Goal: Task Accomplishment & Management: Use online tool/utility

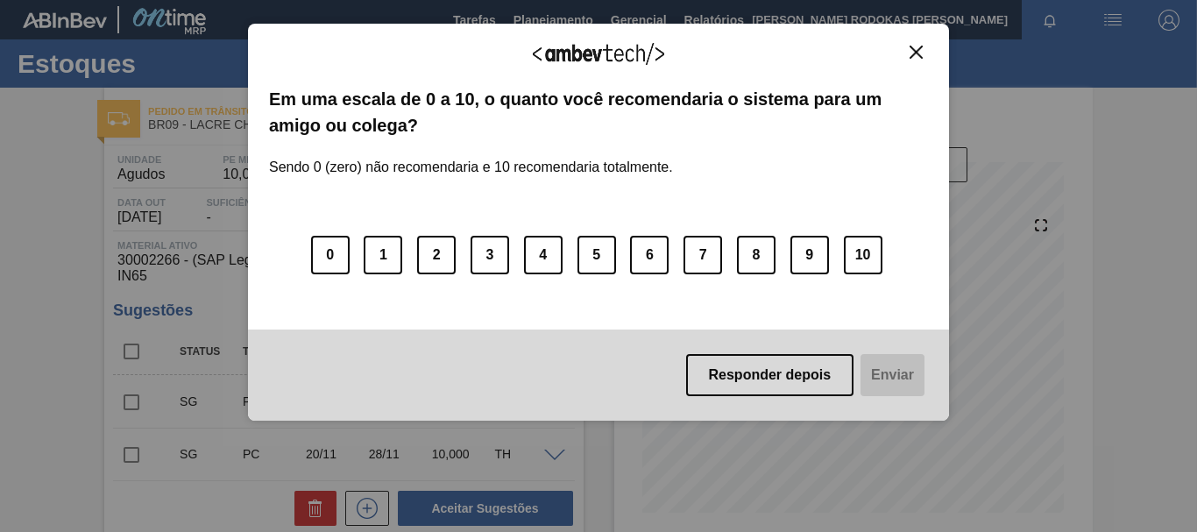
scroll to position [701, 0]
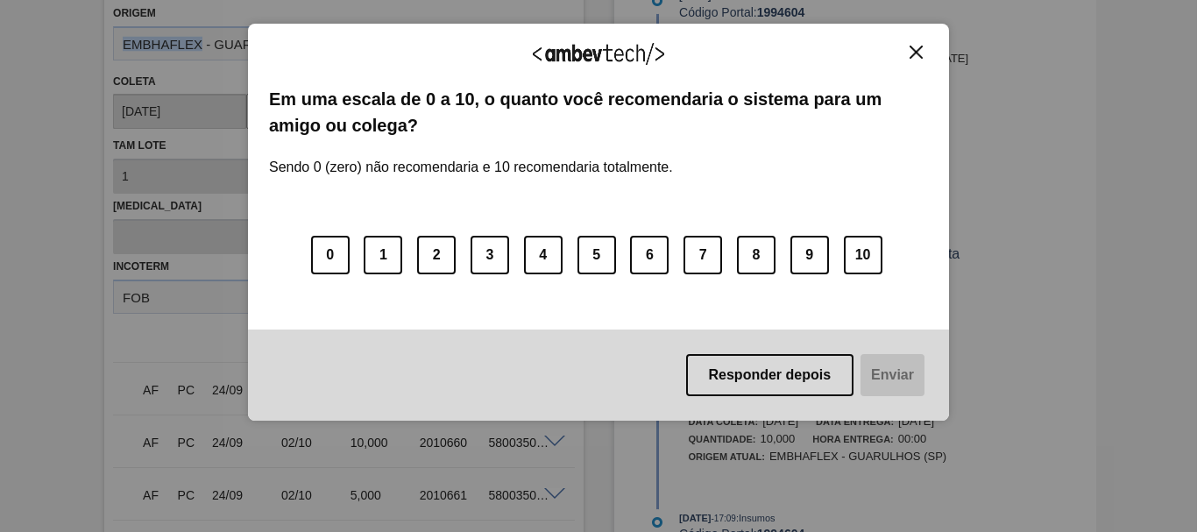
click at [911, 53] on img "Close" at bounding box center [916, 52] width 13 height 13
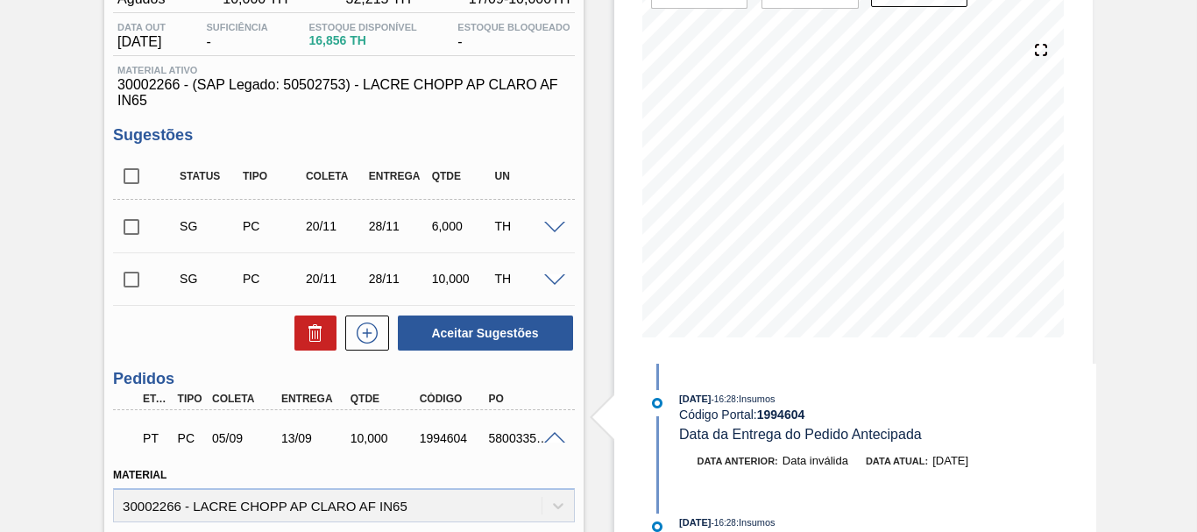
scroll to position [263, 0]
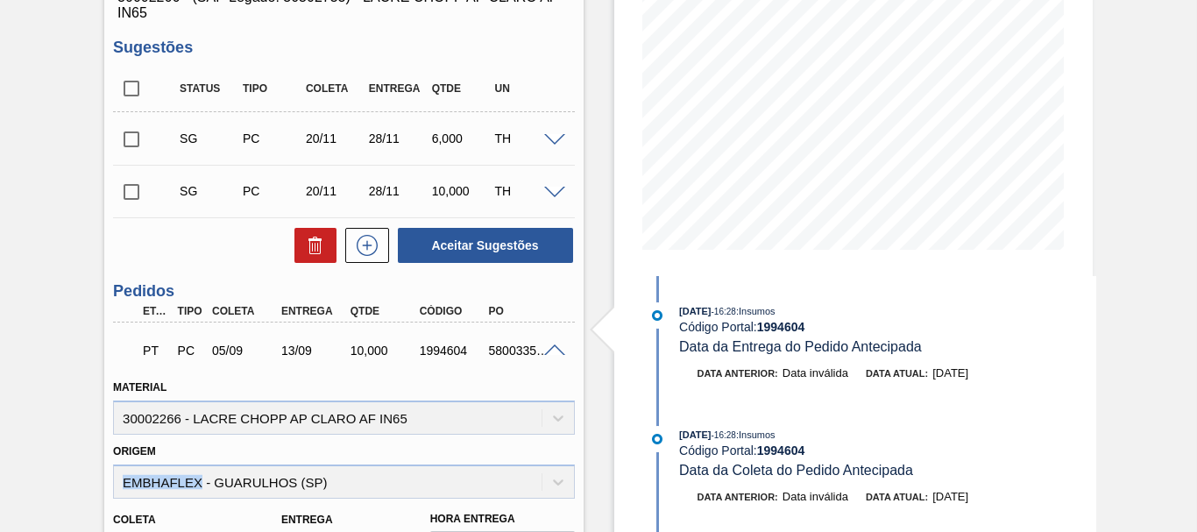
click at [548, 350] on span at bounding box center [554, 350] width 21 height 13
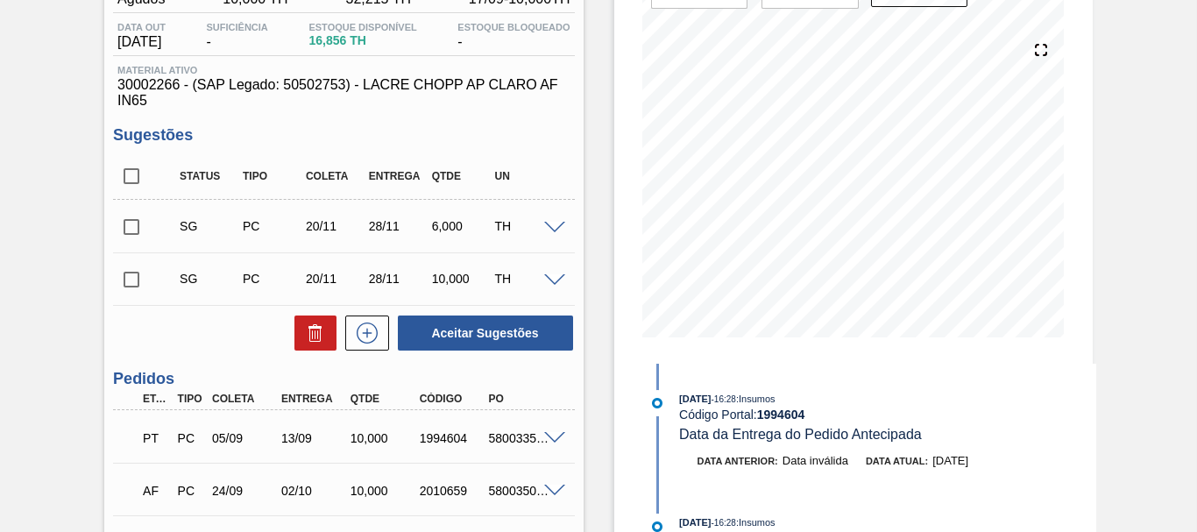
scroll to position [88, 0]
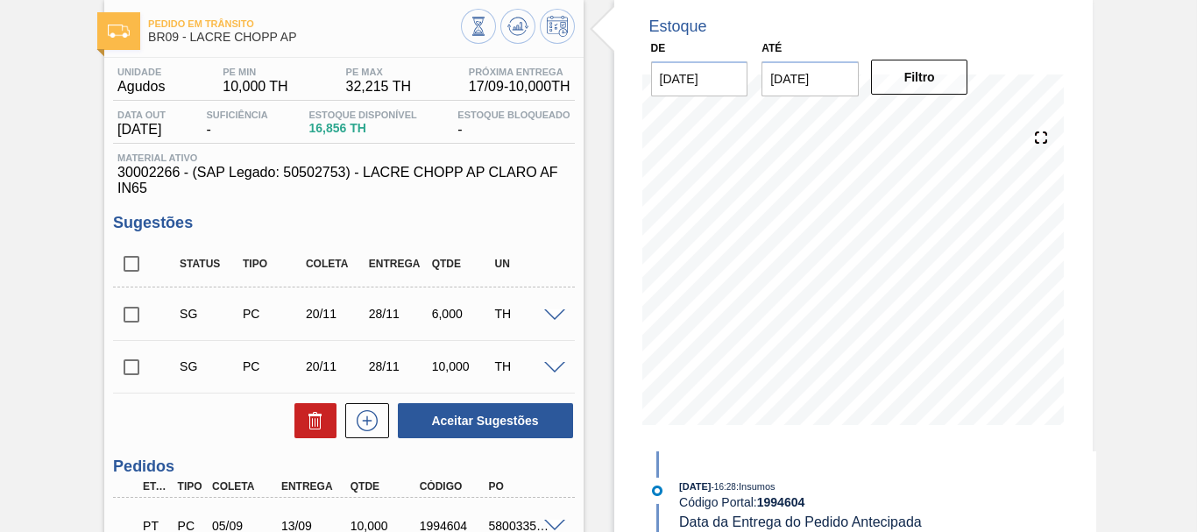
click at [263, 22] on span "Pedido em Trânsito" at bounding box center [304, 23] width 312 height 11
click at [473, 30] on icon at bounding box center [478, 26] width 10 height 17
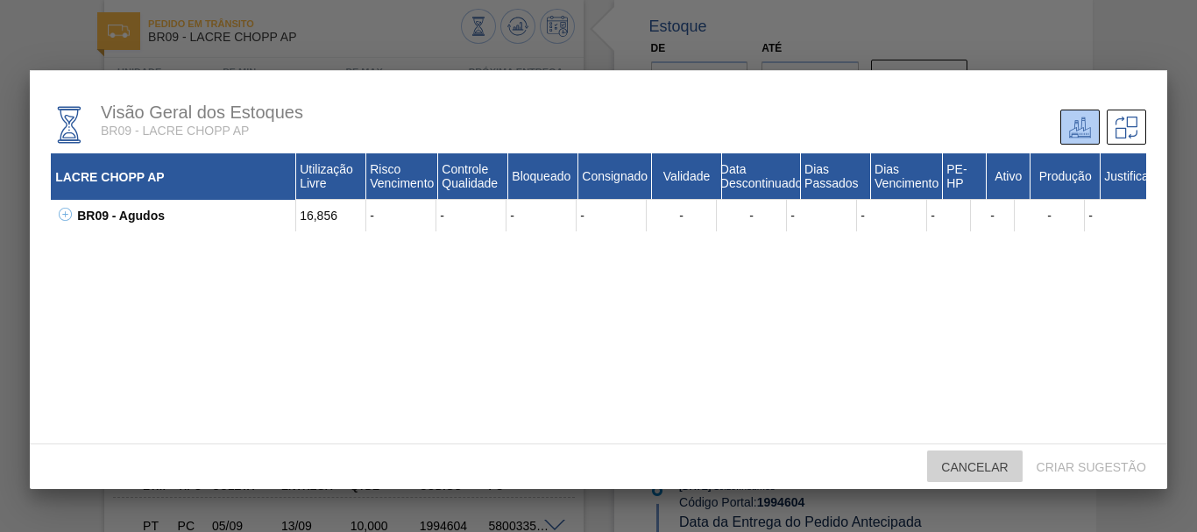
click at [1009, 462] on span "Cancelar" at bounding box center [974, 467] width 95 height 14
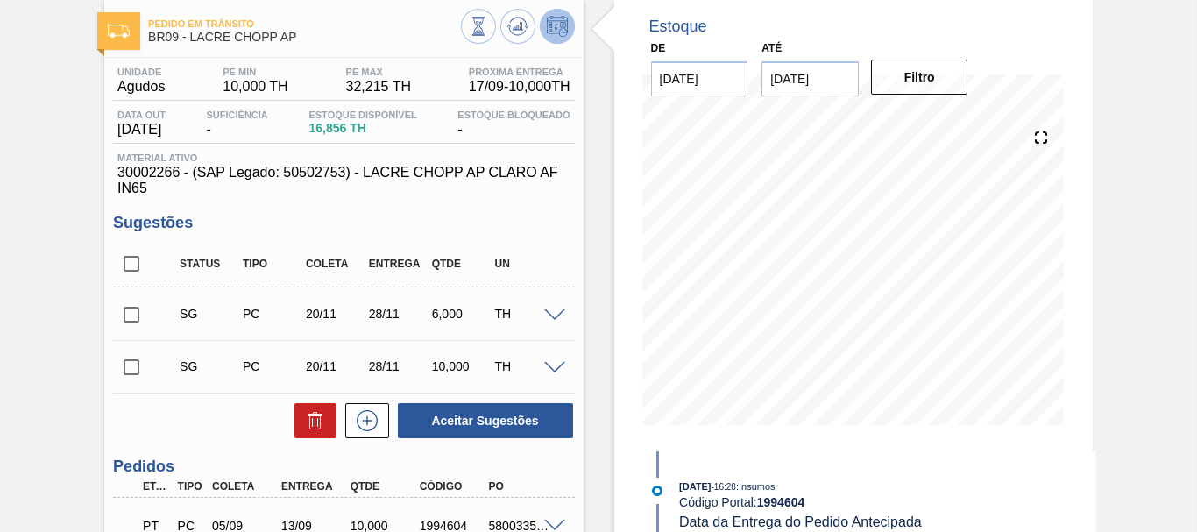
click at [547, 25] on icon at bounding box center [557, 26] width 21 height 21
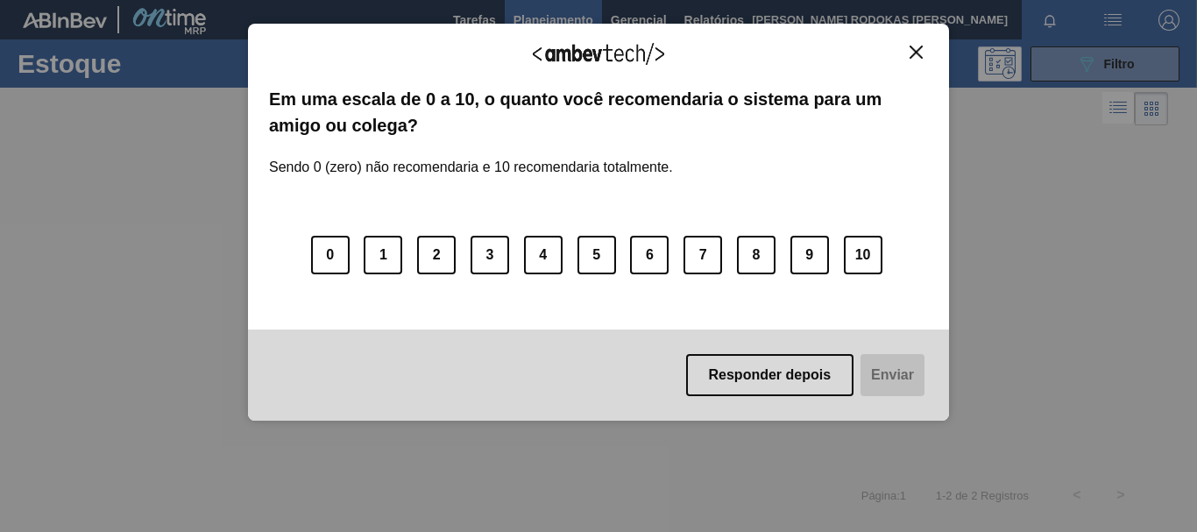
click at [924, 51] on button "Close" at bounding box center [916, 52] width 24 height 15
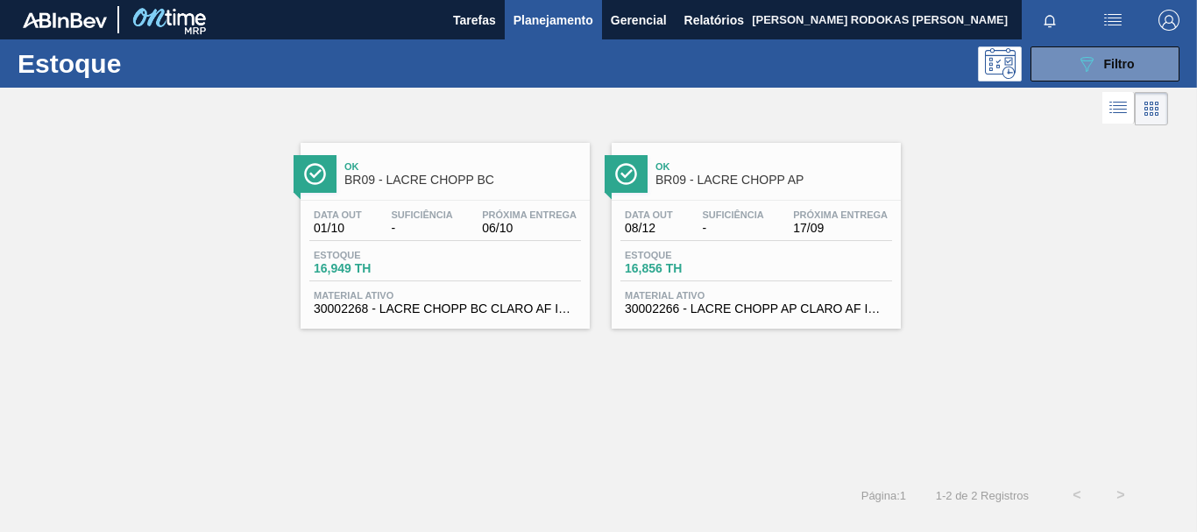
click at [778, 240] on div "Data out 08/12 Suficiência - Próxima Entrega 17/09" at bounding box center [756, 225] width 272 height 32
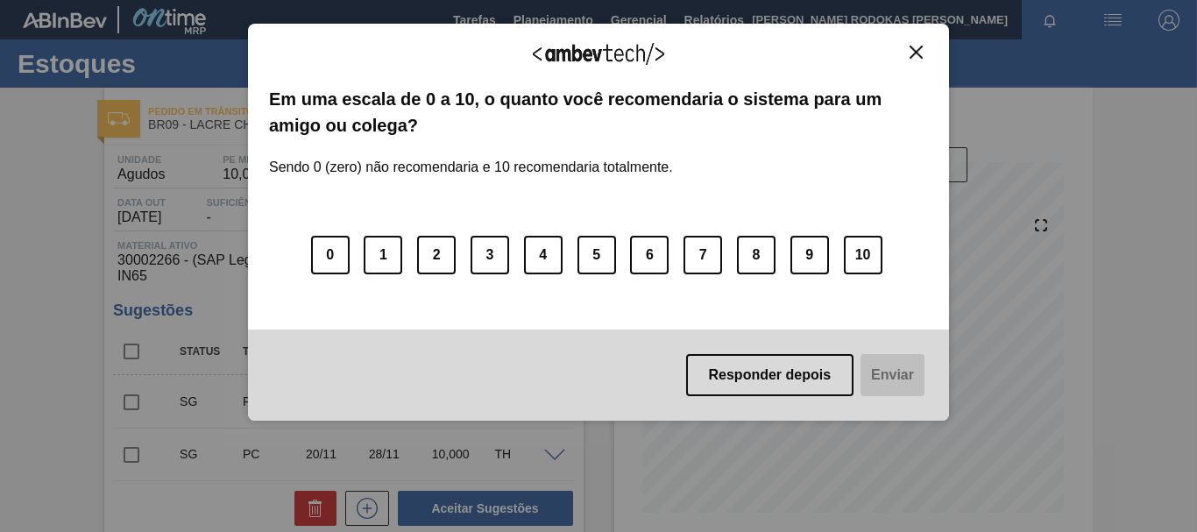
click at [918, 45] on button "Close" at bounding box center [916, 52] width 24 height 15
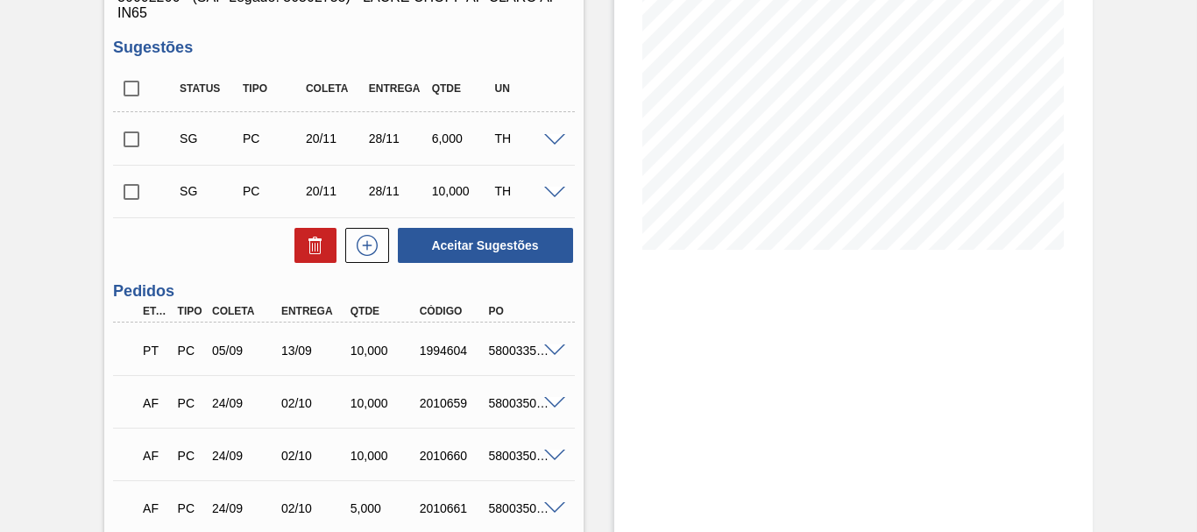
scroll to position [351, 0]
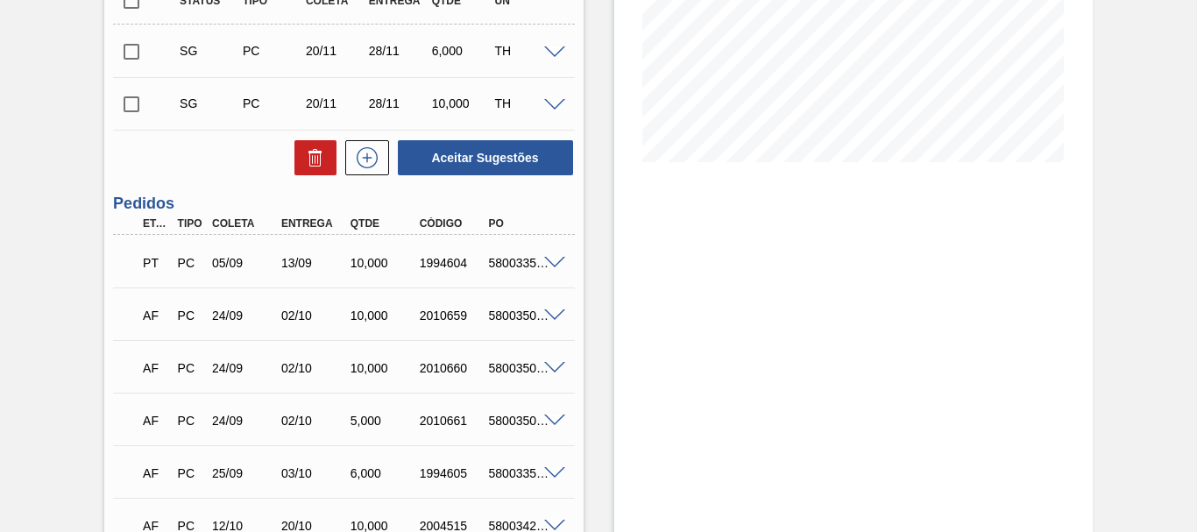
click at [487, 268] on div "5800335464" at bounding box center [522, 263] width 74 height 14
click at [541, 261] on div at bounding box center [557, 261] width 35 height 13
click at [559, 266] on span at bounding box center [554, 263] width 21 height 13
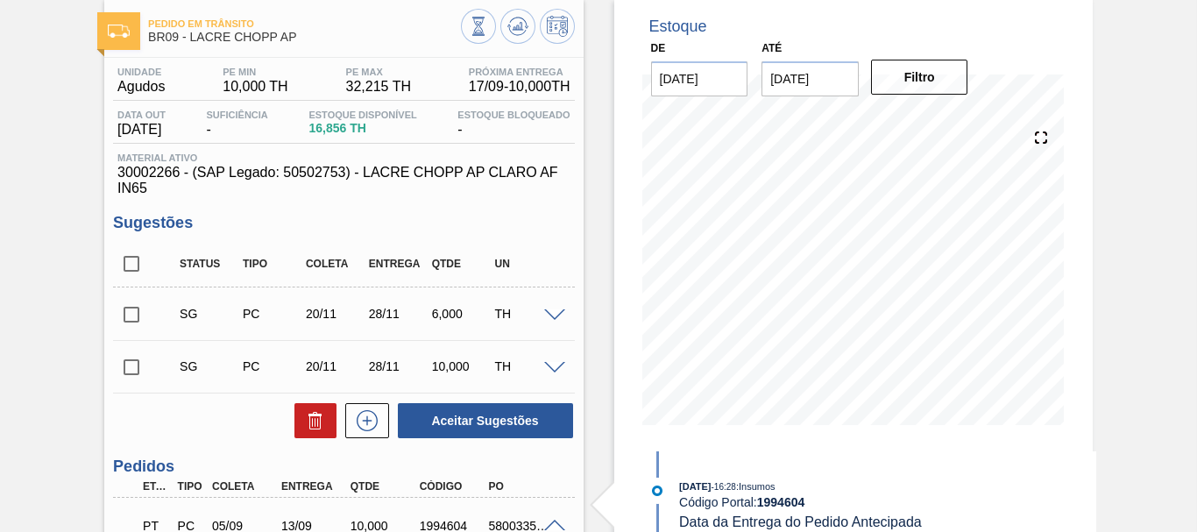
scroll to position [263, 0]
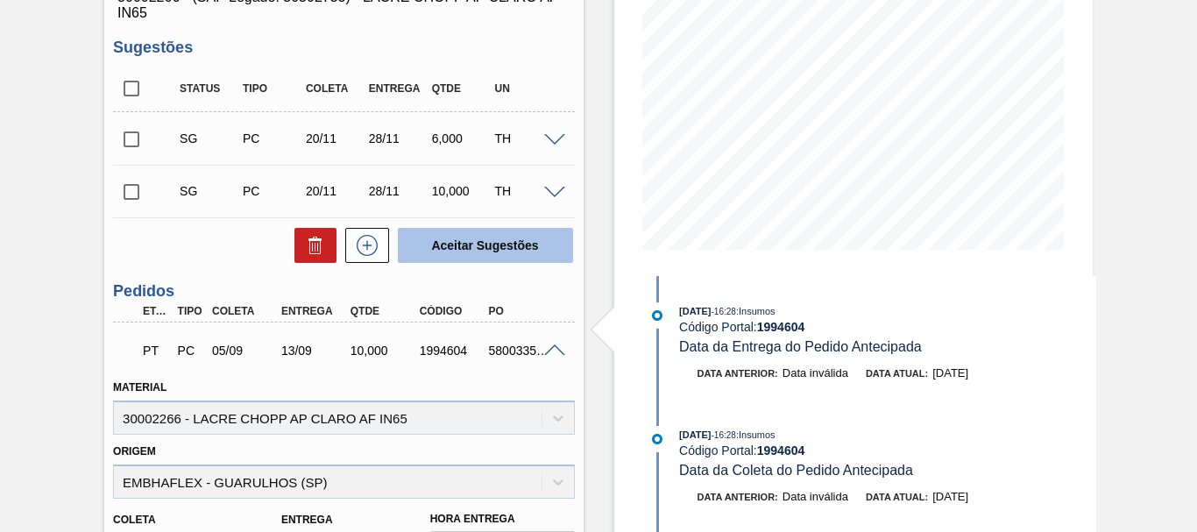
click at [521, 245] on button "Aceitar Sugestões" at bounding box center [485, 245] width 175 height 35
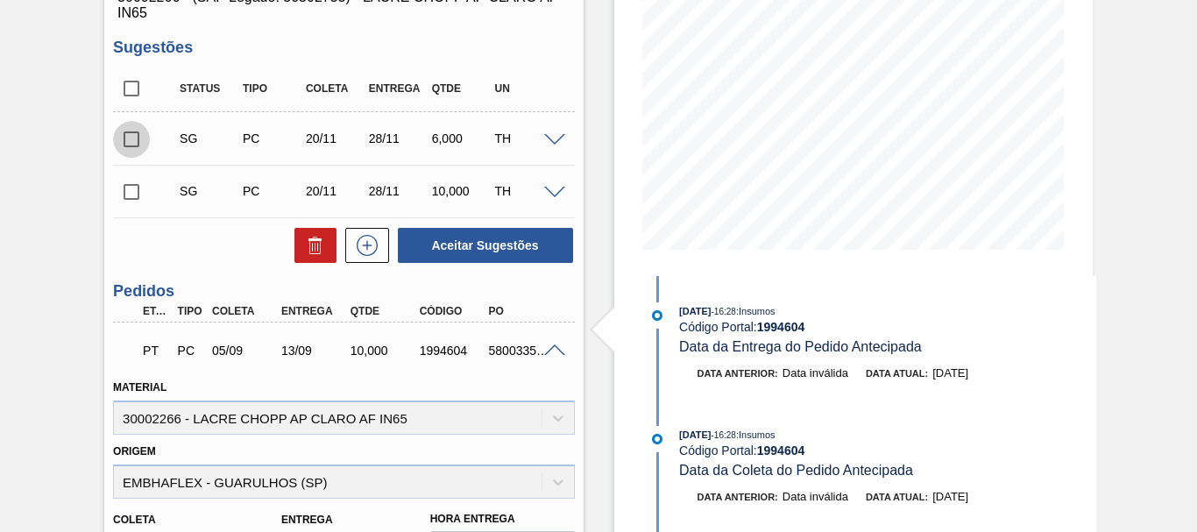
click at [123, 145] on input "checkbox" at bounding box center [131, 139] width 37 height 37
click at [126, 144] on input "checkbox" at bounding box center [131, 139] width 37 height 37
checkbox input "false"
click at [125, 191] on input "checkbox" at bounding box center [131, 192] width 37 height 37
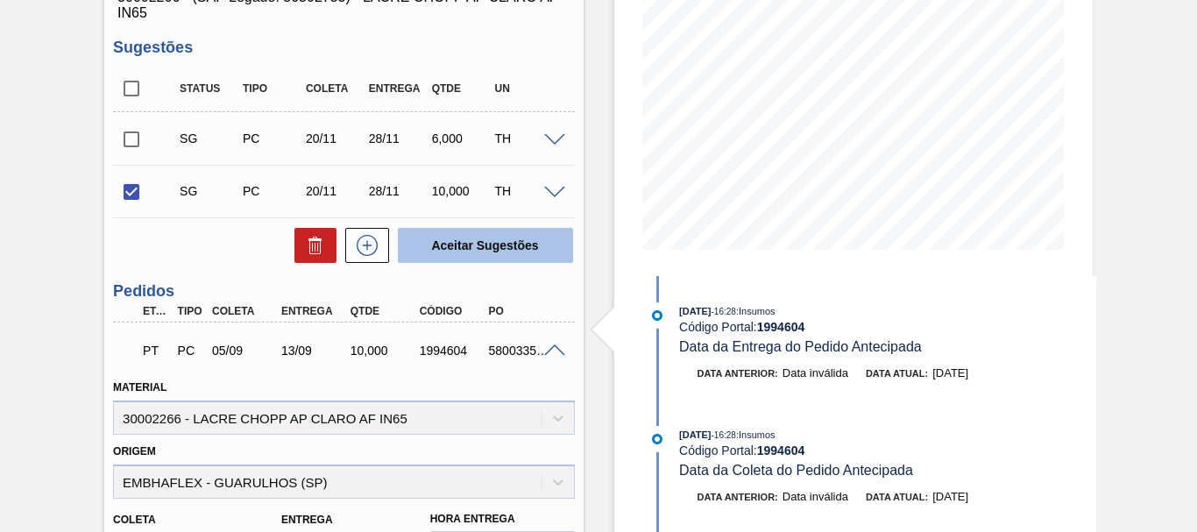
click at [472, 262] on button "Aceitar Sugestões" at bounding box center [485, 245] width 175 height 35
checkbox input "false"
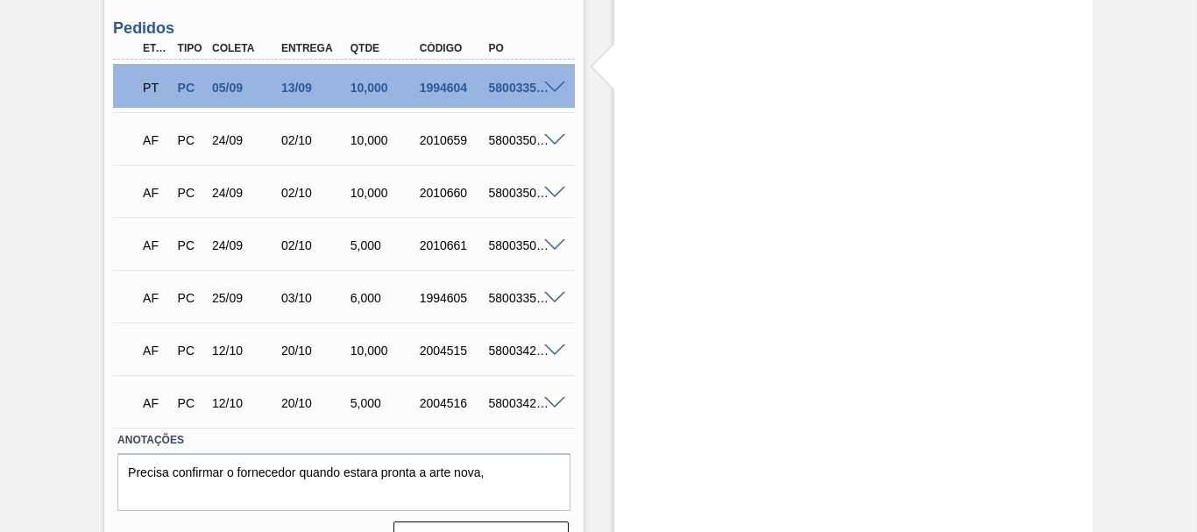
scroll to position [438, 0]
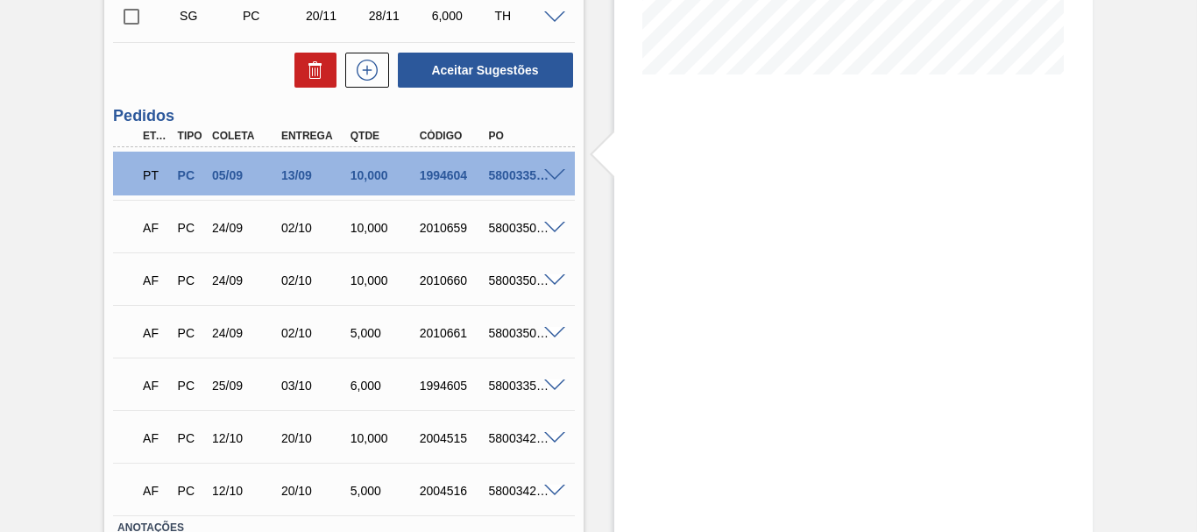
click at [420, 172] on div "1994604" at bounding box center [452, 175] width 74 height 14
click at [551, 179] on span at bounding box center [554, 175] width 21 height 13
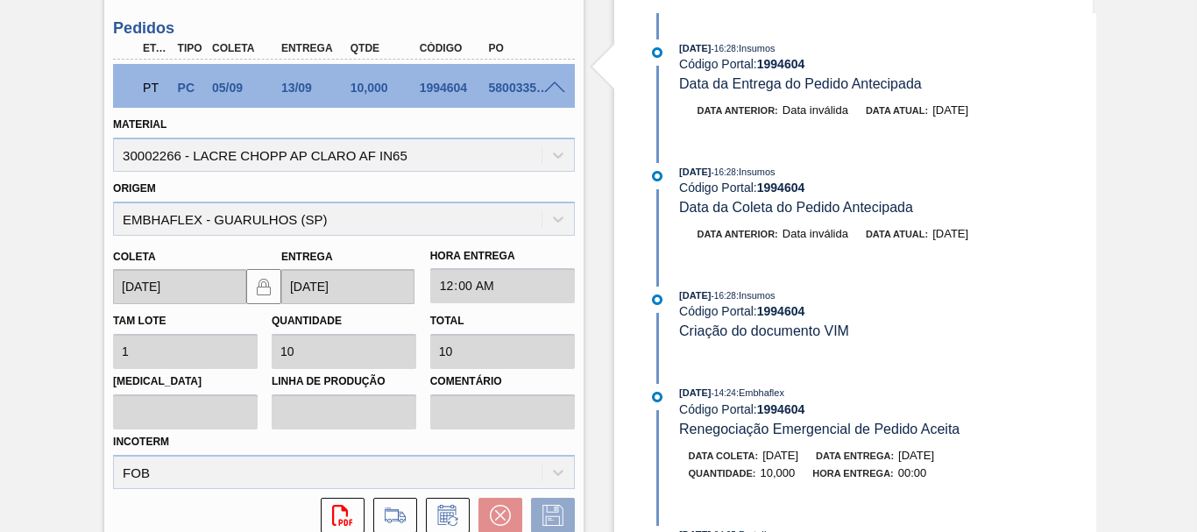
scroll to position [613, 0]
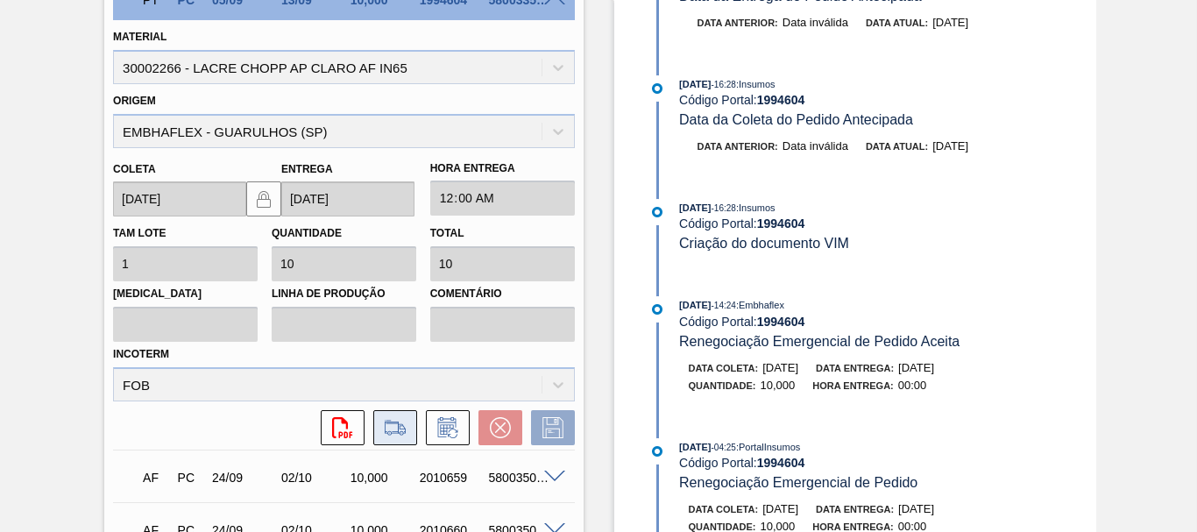
click at [383, 422] on icon at bounding box center [395, 427] width 28 height 21
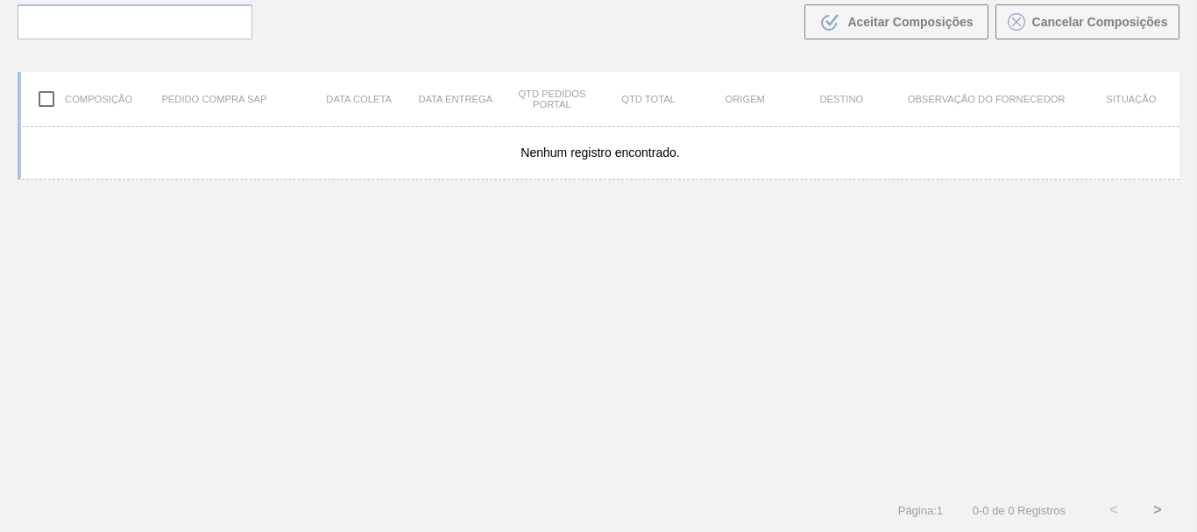
scroll to position [126, 0]
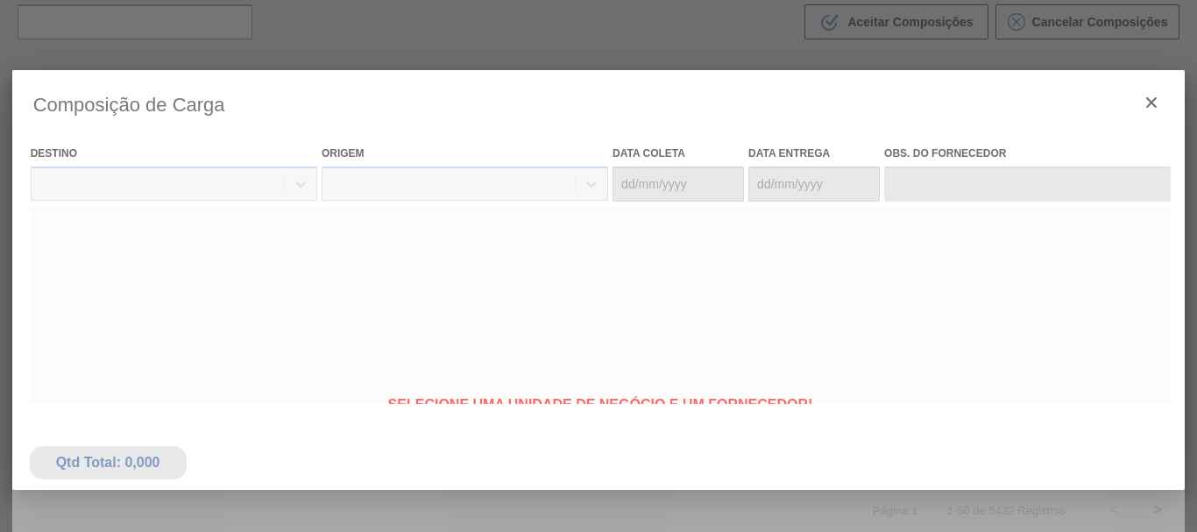
type coleta "[DATE]"
type entrega "[DATE]"
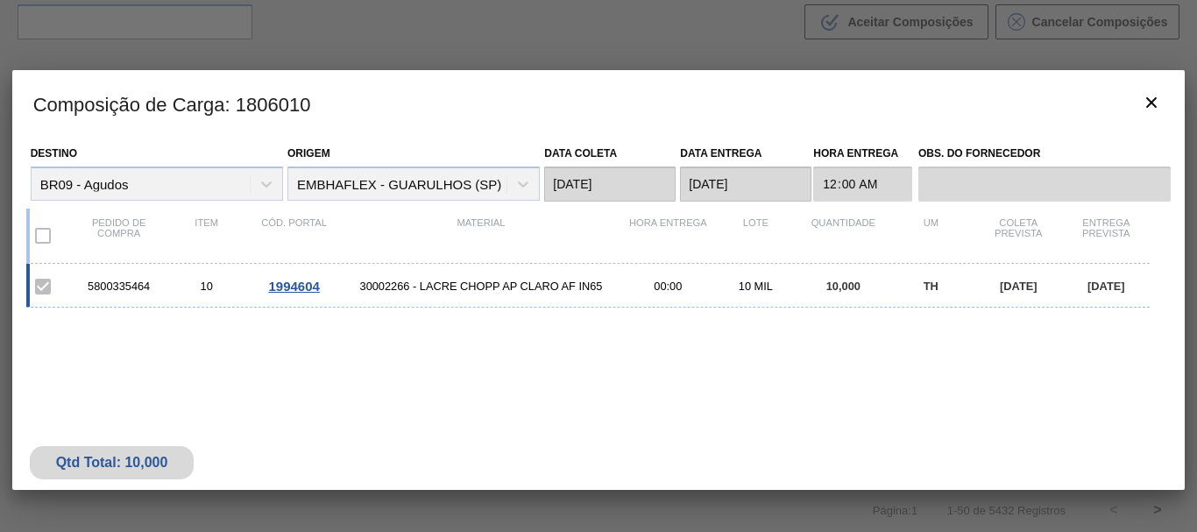
click at [793, 284] on div "10 MIL" at bounding box center [756, 286] width 88 height 13
click at [826, 290] on span "10,000" at bounding box center [843, 286] width 34 height 13
click at [287, 289] on span "1994604" at bounding box center [293, 286] width 51 height 15
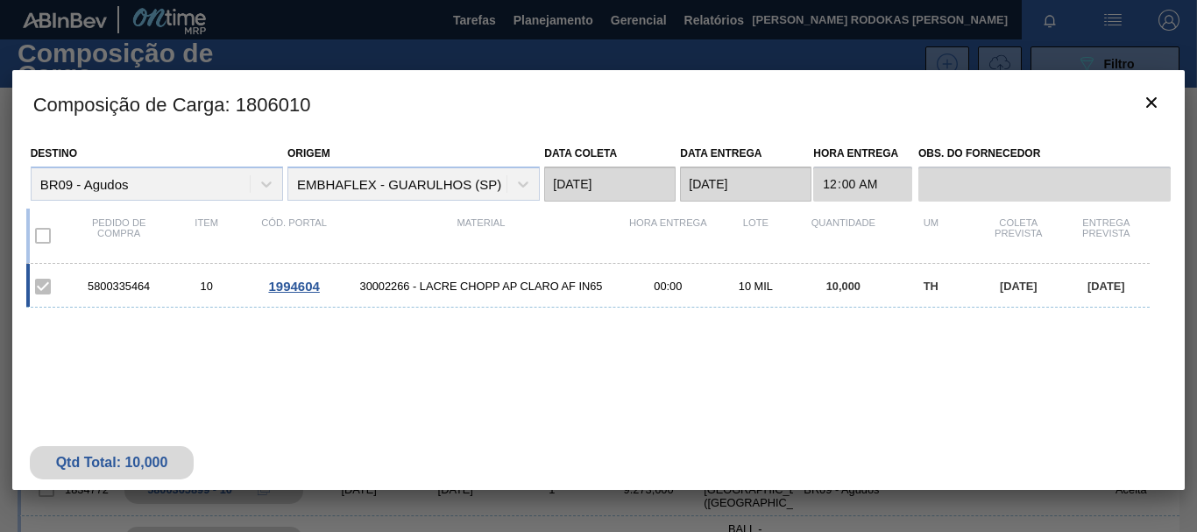
click at [287, 289] on main "Tarefas Planejamento Gerencial Relatórios [PERSON_NAME] RODOKAS [PERSON_NAME] t…" at bounding box center [598, 266] width 1197 height 532
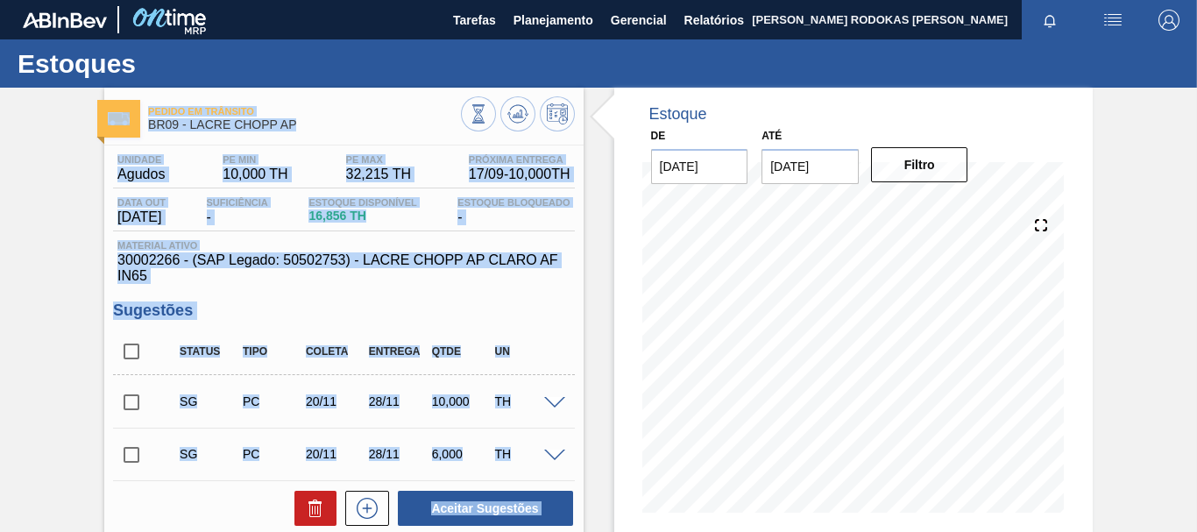
scroll to position [175, 0]
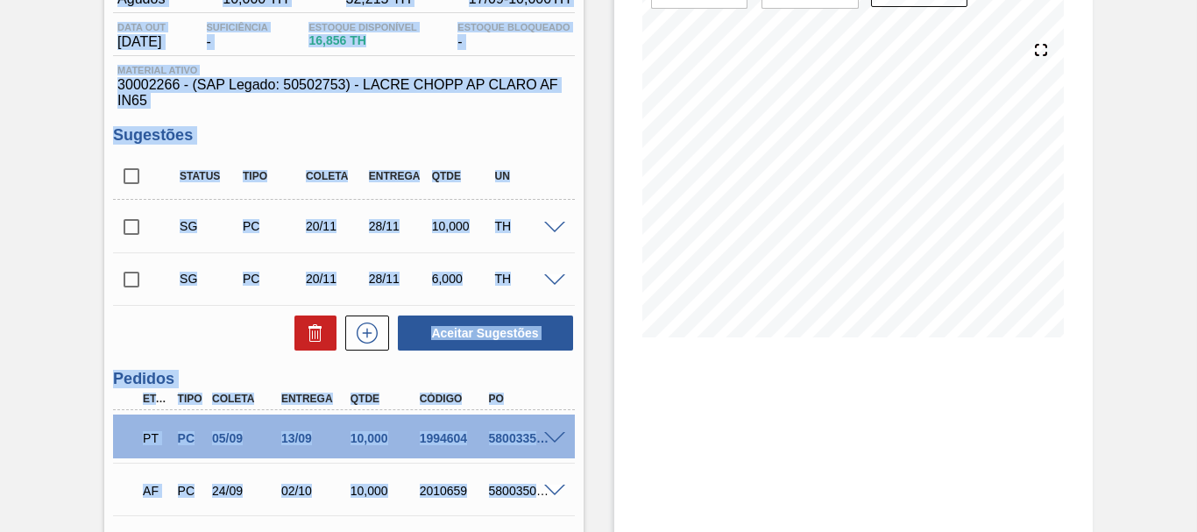
click at [555, 440] on span at bounding box center [554, 438] width 21 height 13
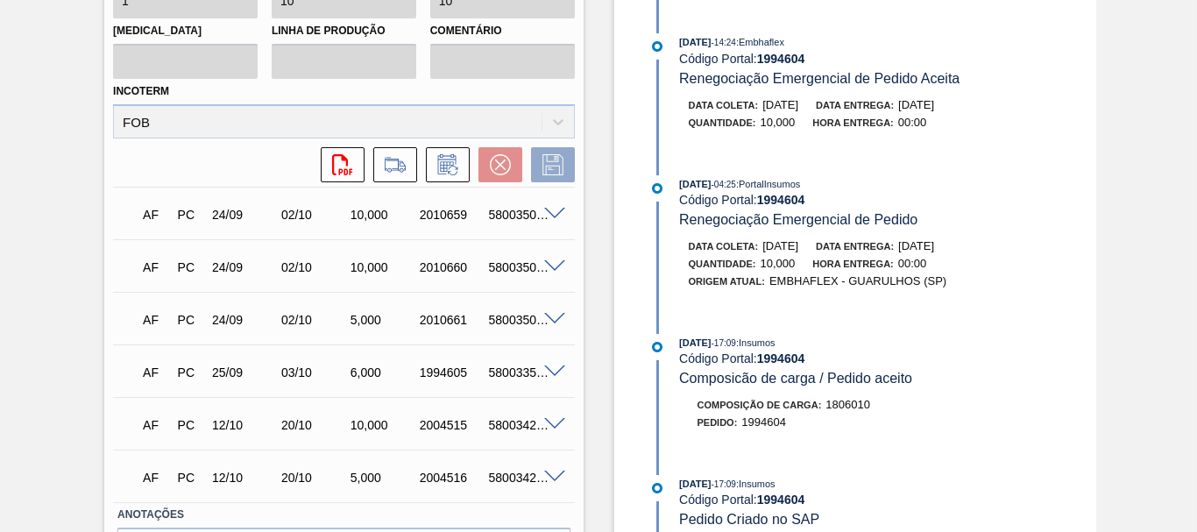
scroll to position [964, 0]
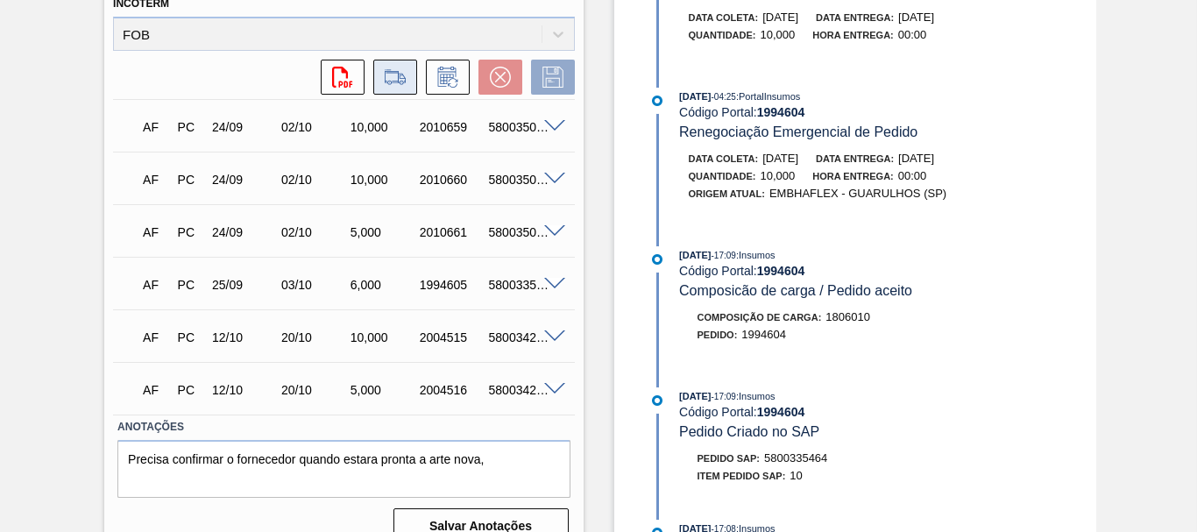
click at [403, 83] on icon at bounding box center [395, 77] width 28 height 21
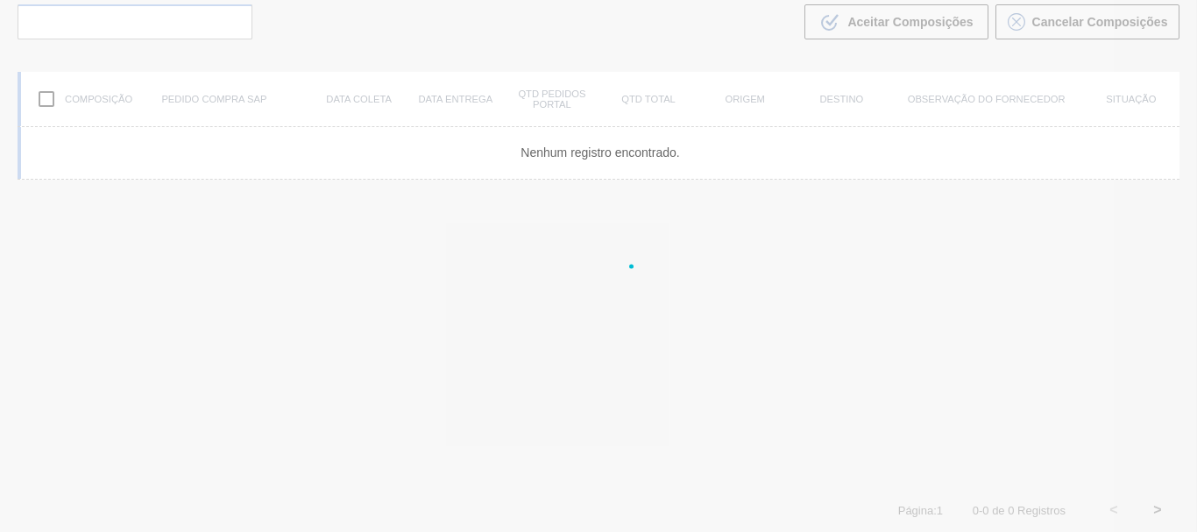
scroll to position [126, 0]
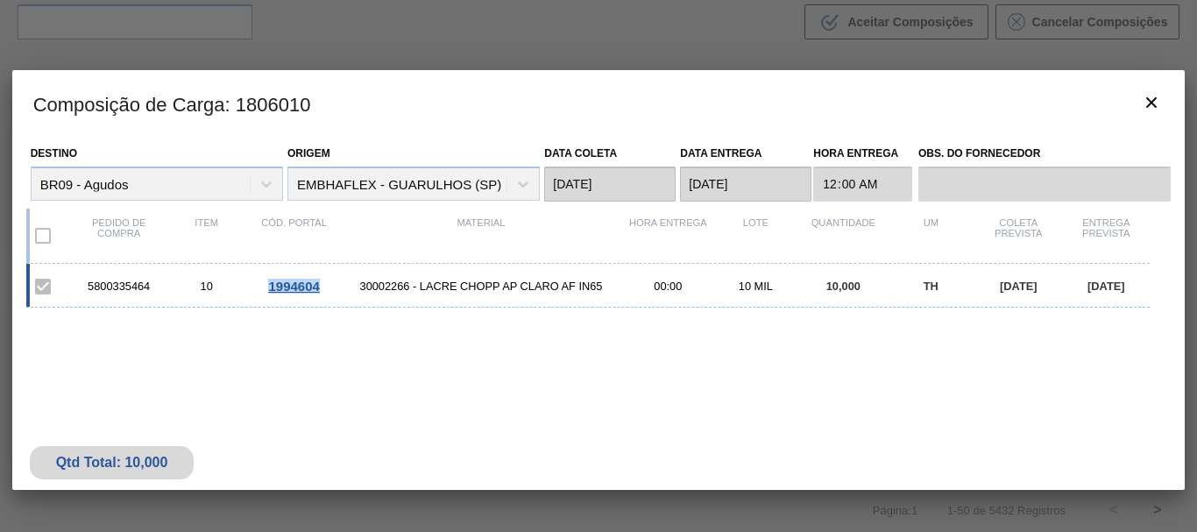
drag, startPoint x: 331, startPoint y: 288, endPoint x: 257, endPoint y: 272, distance: 76.3
click at [257, 272] on div "5800335464 10 1994604 30002266 - [PERSON_NAME] AP [PERSON_NAME] IN65 00:00 10 M…" at bounding box center [588, 286] width 1124 height 44
copy span "1994604"
